Goal: Task Accomplishment & Management: Use online tool/utility

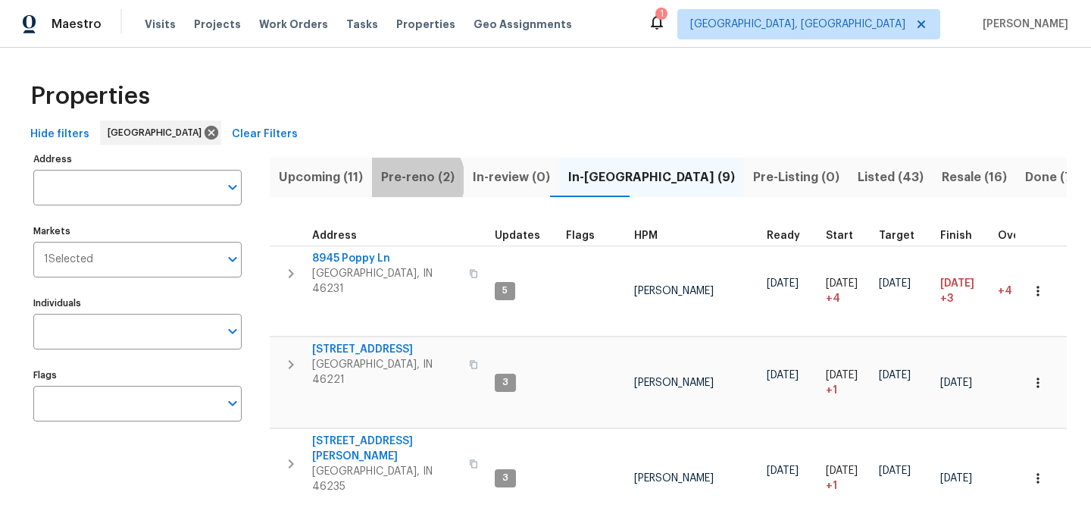
click at [411, 180] on span "Pre-reno (2)" at bounding box center [418, 177] width 74 height 21
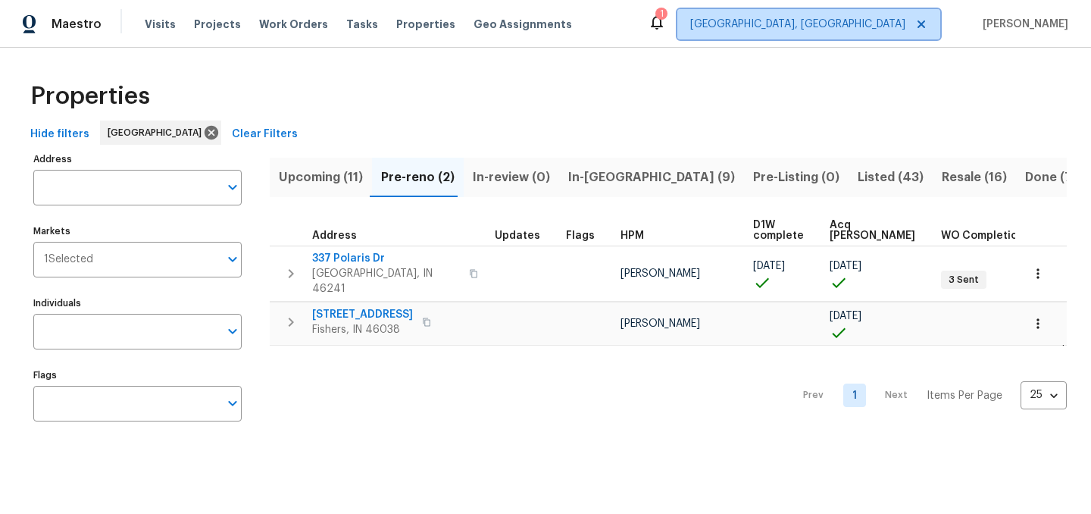
click at [886, 27] on span "[GEOGRAPHIC_DATA], [GEOGRAPHIC_DATA]" at bounding box center [797, 24] width 215 height 15
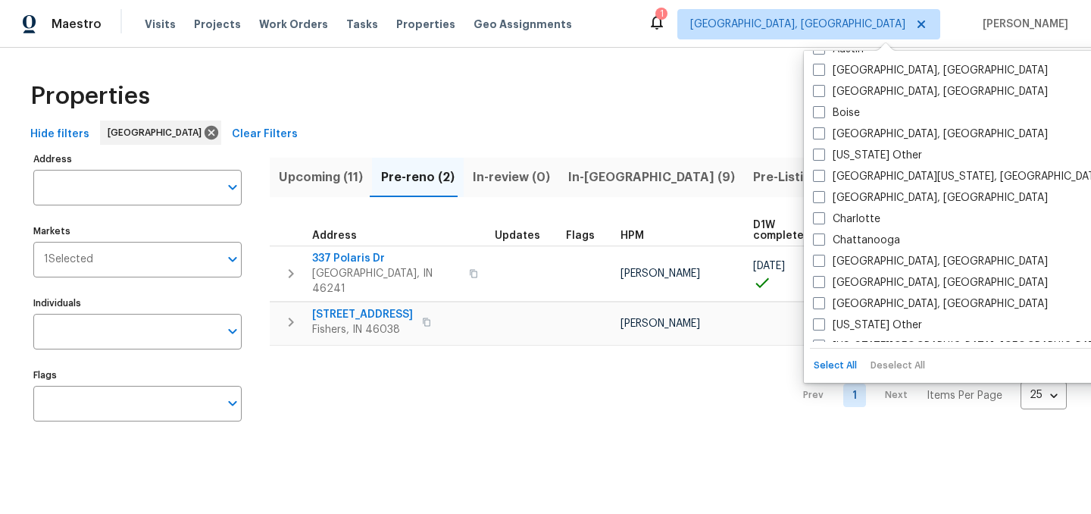
scroll to position [230, 0]
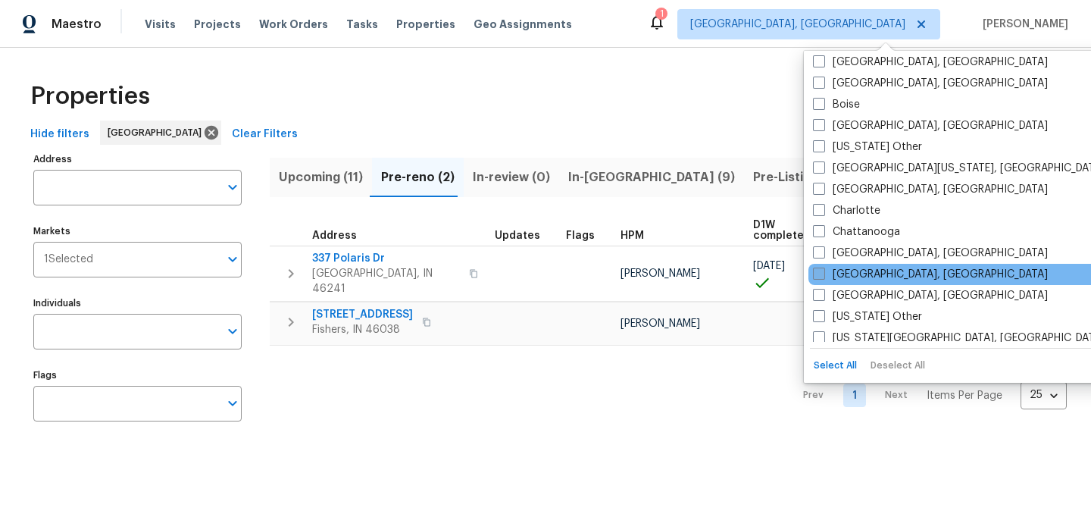
click at [825, 271] on label "Cincinnati, OH" at bounding box center [930, 274] width 235 height 15
click at [823, 271] on input "Cincinnati, OH" at bounding box center [818, 272] width 10 height 10
checkbox input "true"
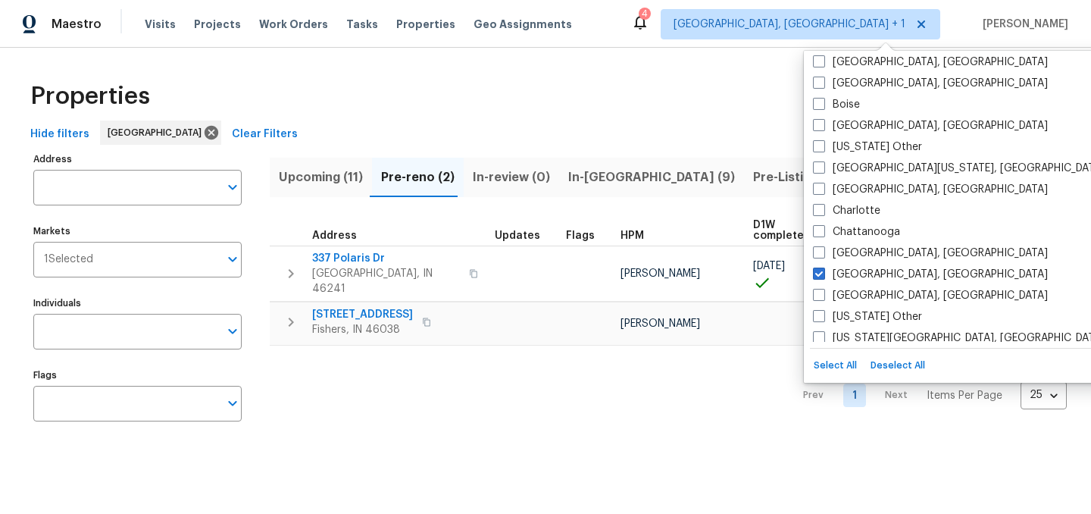
click at [732, 90] on div "Properties" at bounding box center [545, 96] width 1043 height 48
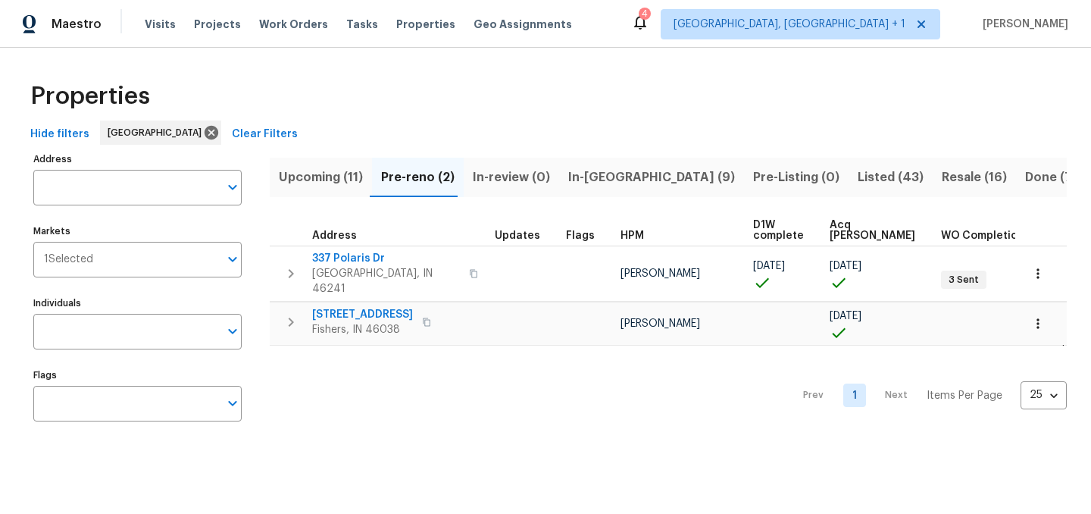
click at [346, 17] on div "Tasks" at bounding box center [362, 25] width 32 height 16
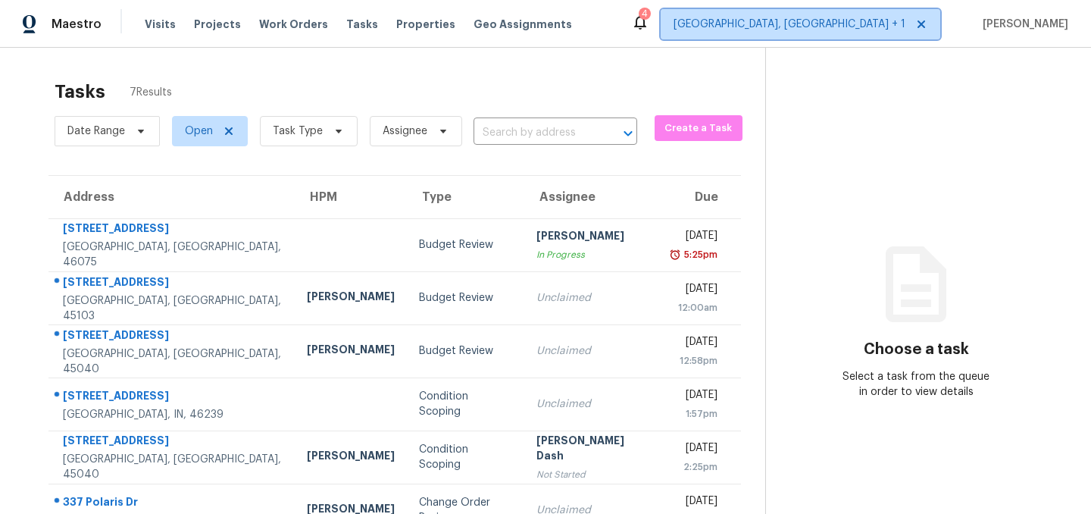
click at [846, 23] on span "Indianapolis, IN + 1" at bounding box center [790, 24] width 232 height 15
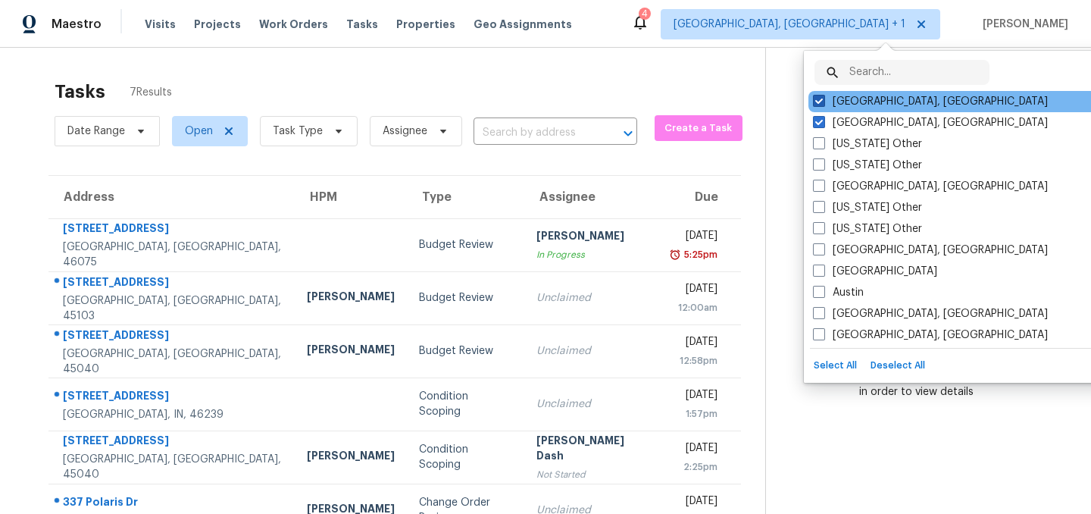
click at [819, 106] on span at bounding box center [819, 101] width 12 height 12
click at [819, 104] on input "[GEOGRAPHIC_DATA], [GEOGRAPHIC_DATA]" at bounding box center [818, 99] width 10 height 10
checkbox input "false"
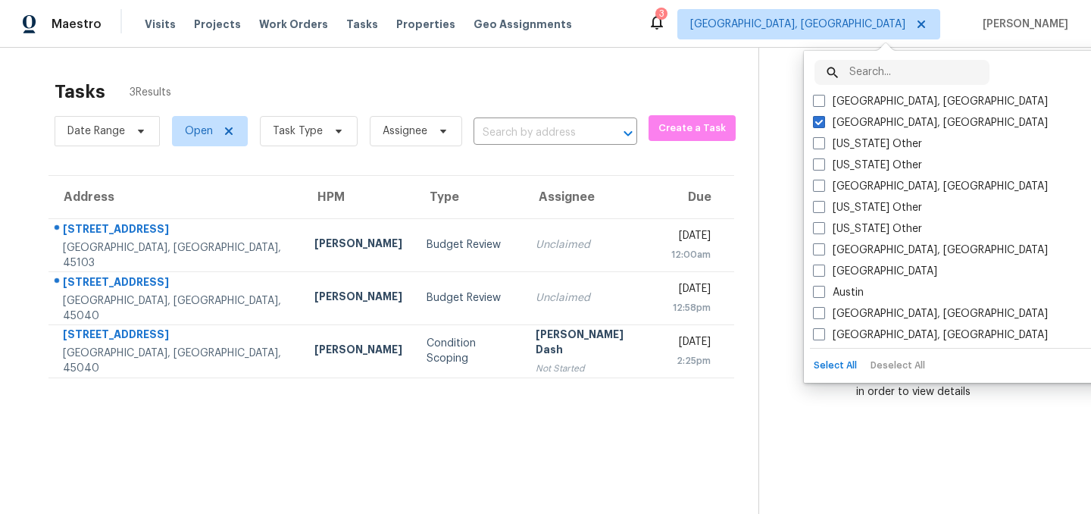
click at [372, 62] on div "Tasks 3 Results Date Range Open Task Type Assignee ​ Create a Task Address HPM …" at bounding box center [545, 305] width 1091 height 514
